Goal: Navigation & Orientation: Go to known website

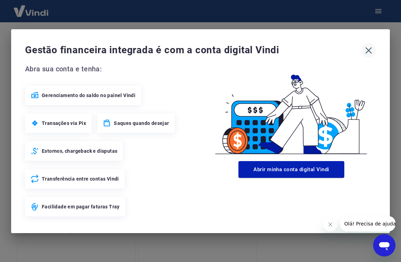
click at [369, 50] on icon "button" at bounding box center [369, 50] width 7 height 7
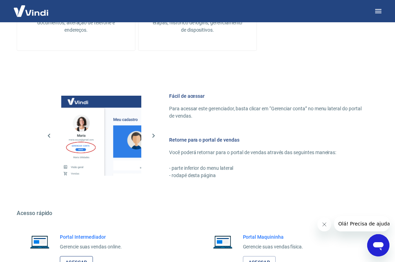
scroll to position [367, 0]
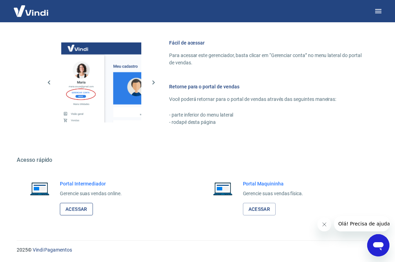
click at [80, 211] on link "Acessar" at bounding box center [76, 209] width 33 height 13
